Goal: Transaction & Acquisition: Purchase product/service

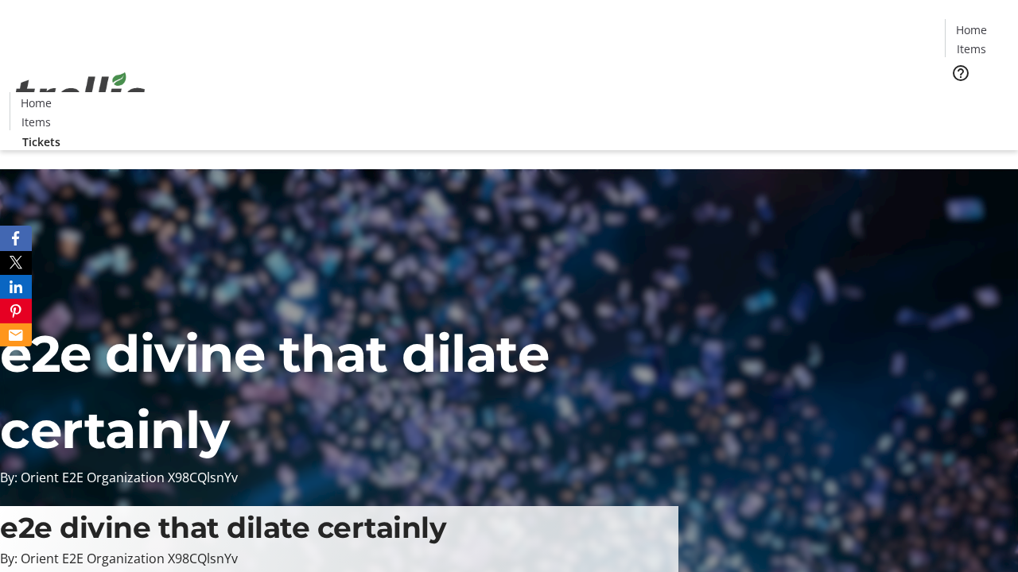
click at [957, 92] on span "Tickets" at bounding box center [976, 100] width 38 height 17
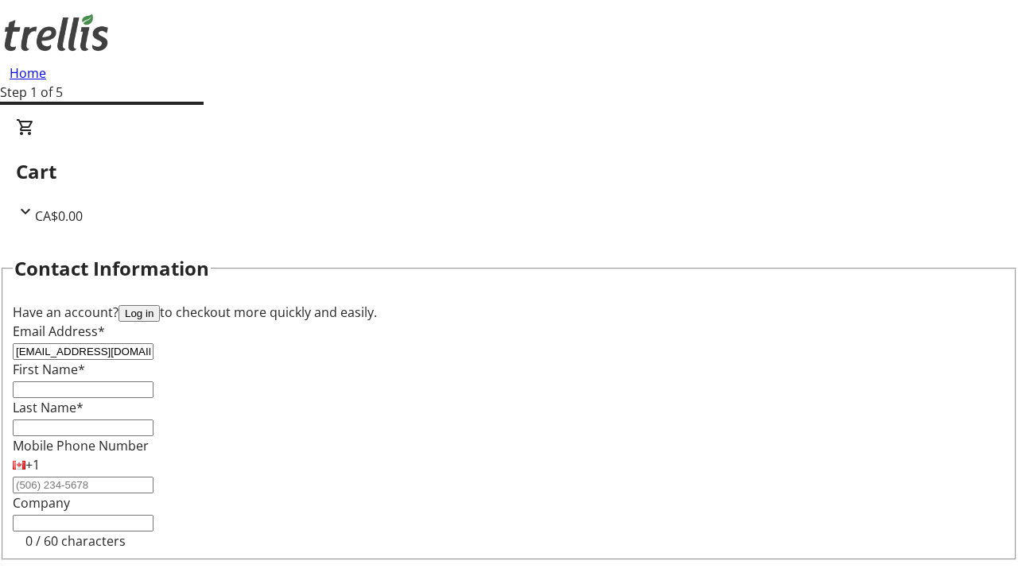
type input "[EMAIL_ADDRESS][DOMAIN_NAME]"
type input "Darwin"
type input "Gleichner"
